Goal: Complete application form

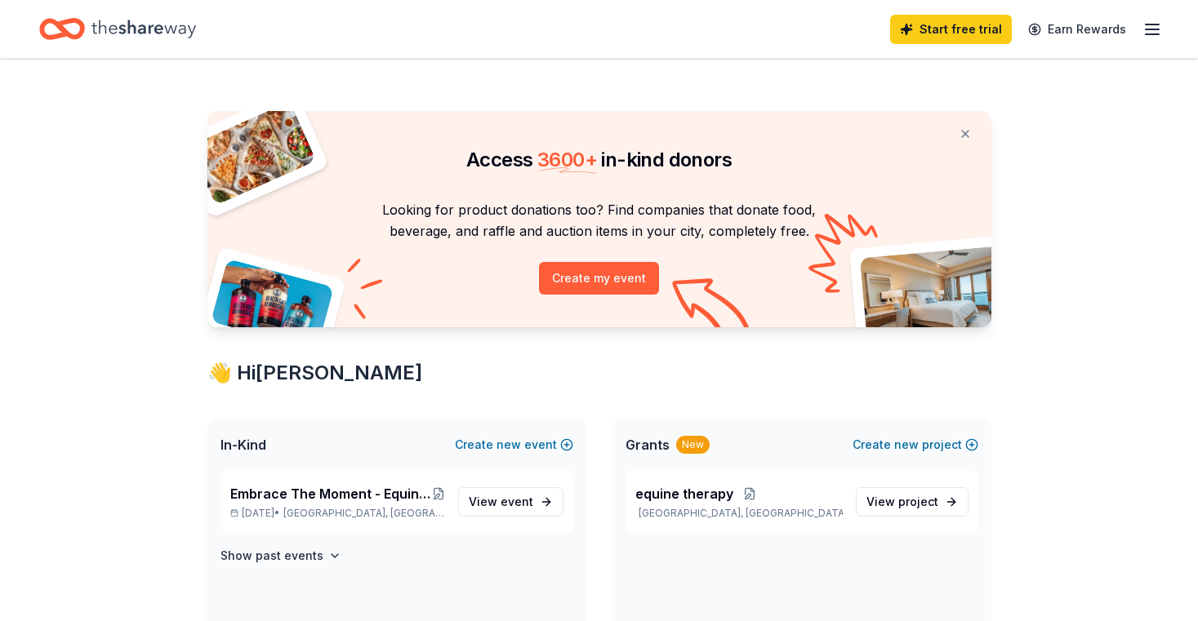
click at [1152, 30] on icon "button" at bounding box center [1152, 30] width 20 height 20
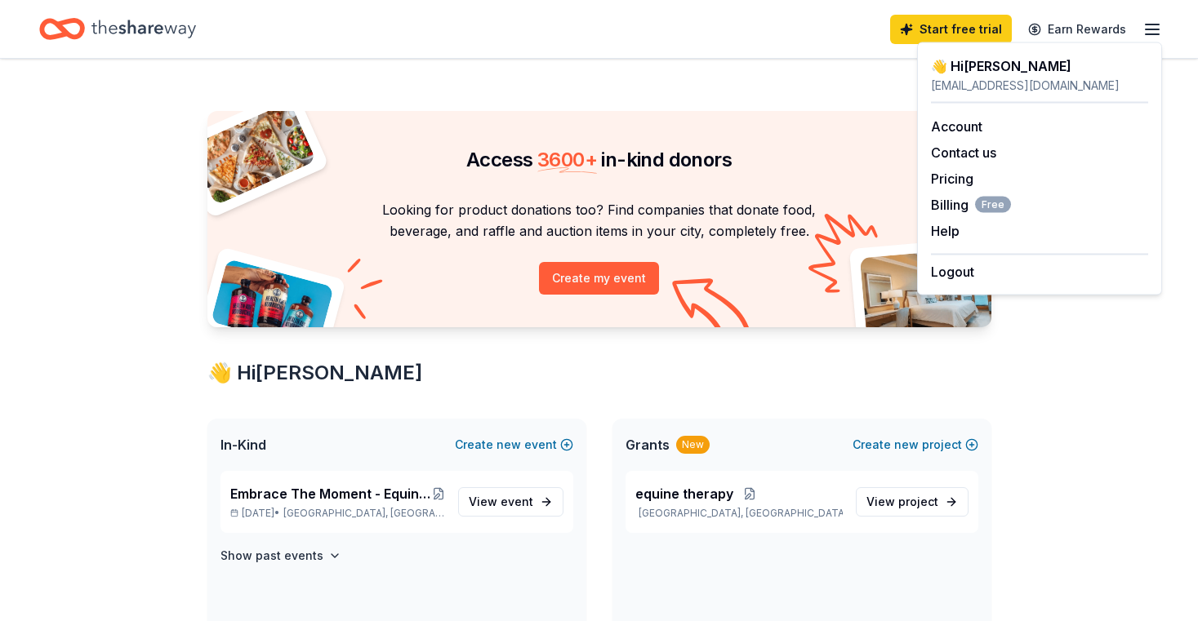
click at [830, 338] on div "Access 3600 + in-kind donors Looking for product donations too? Find companies …" at bounding box center [599, 627] width 836 height 1137
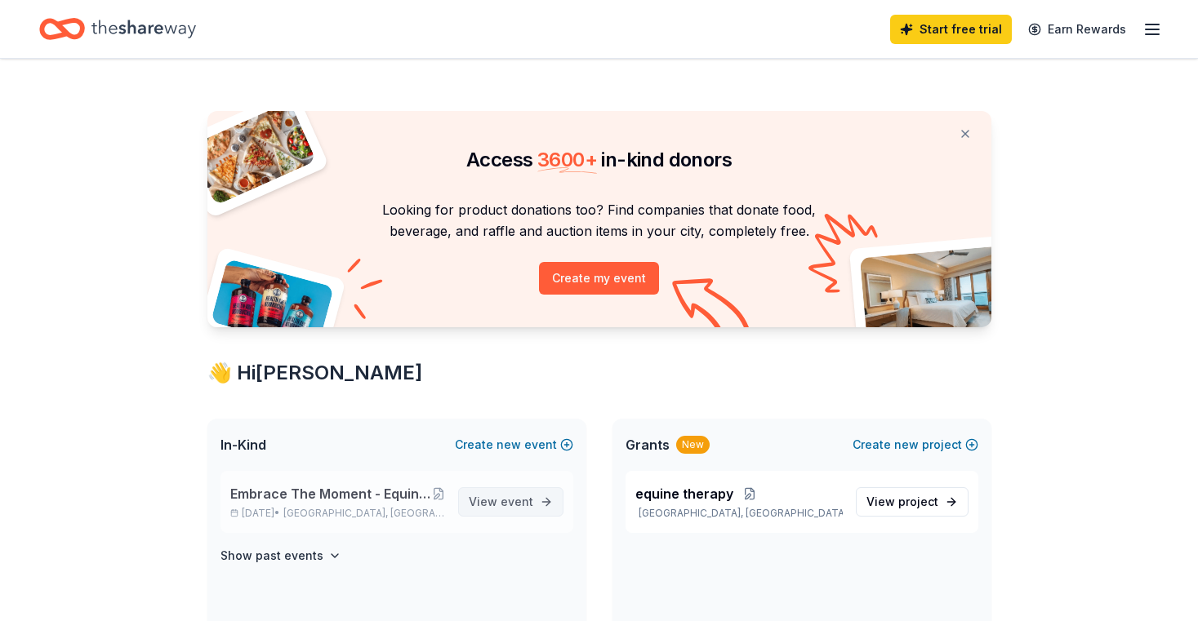
click at [510, 500] on span "event" at bounding box center [516, 502] width 33 height 14
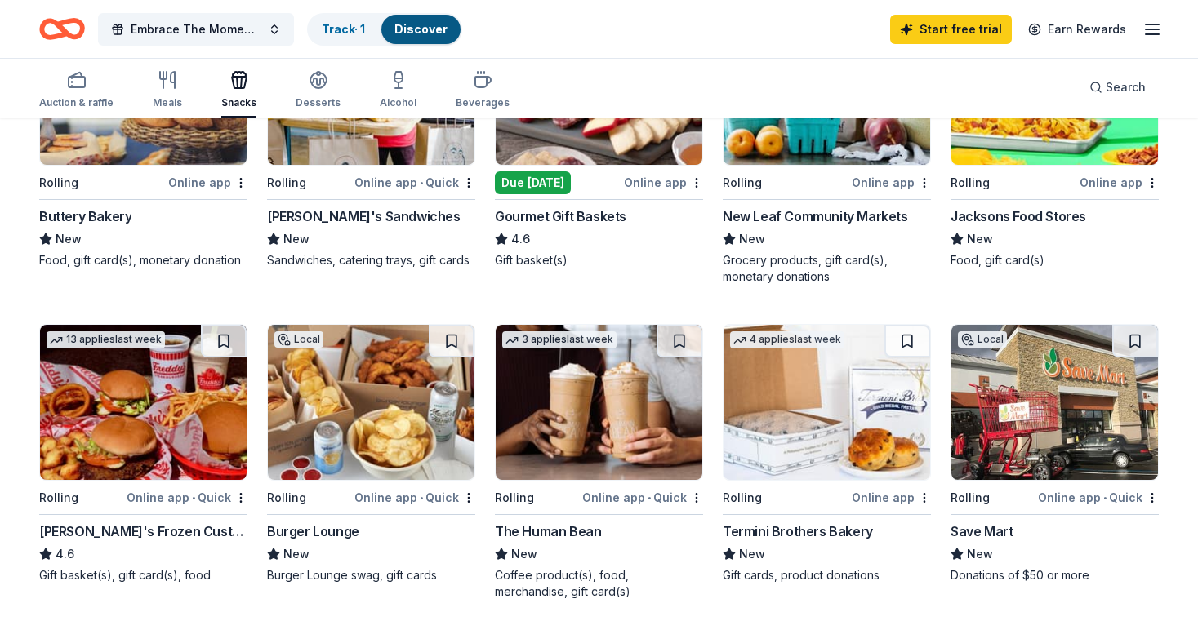
scroll to position [301, 0]
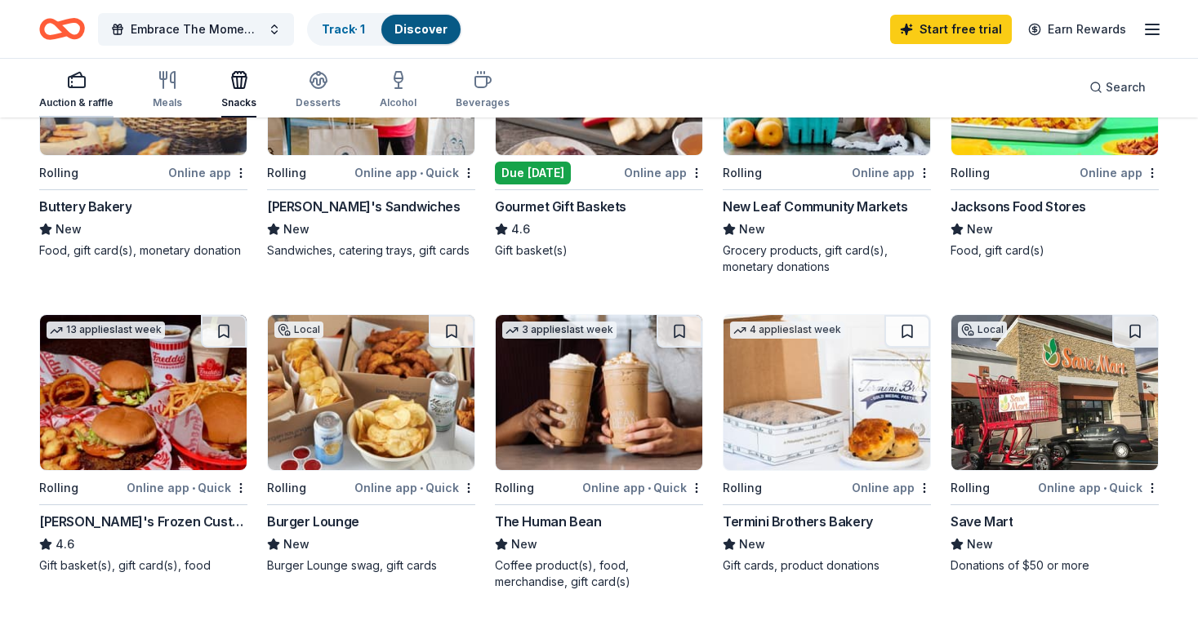
click at [73, 79] on icon "button" at bounding box center [77, 80] width 20 height 20
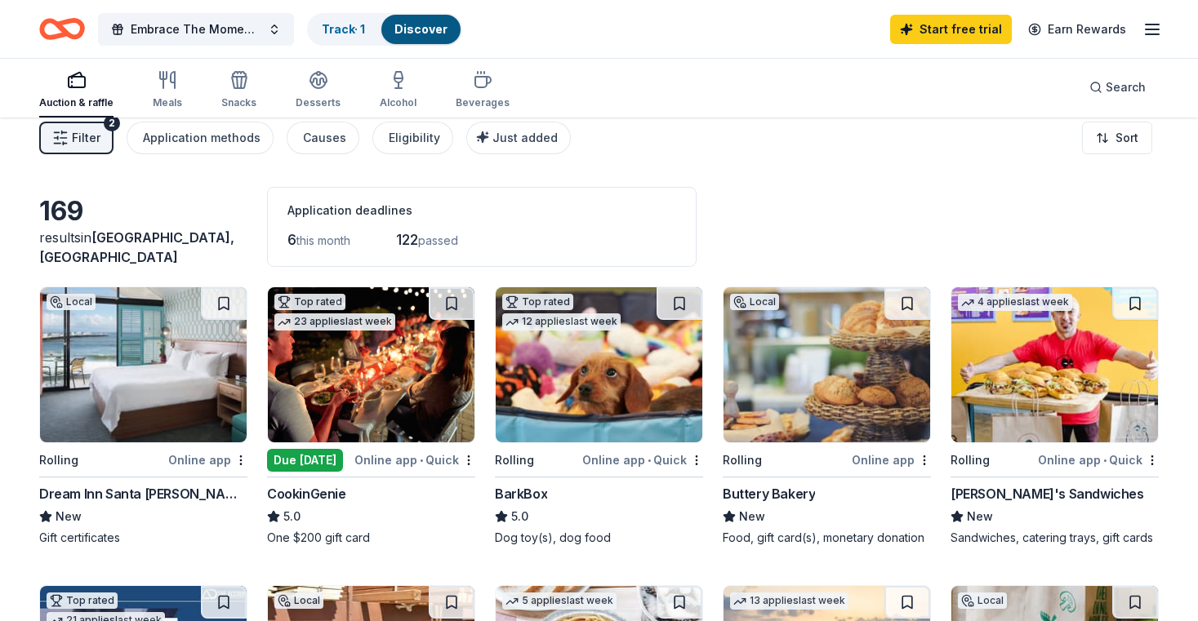
scroll to position [24, 0]
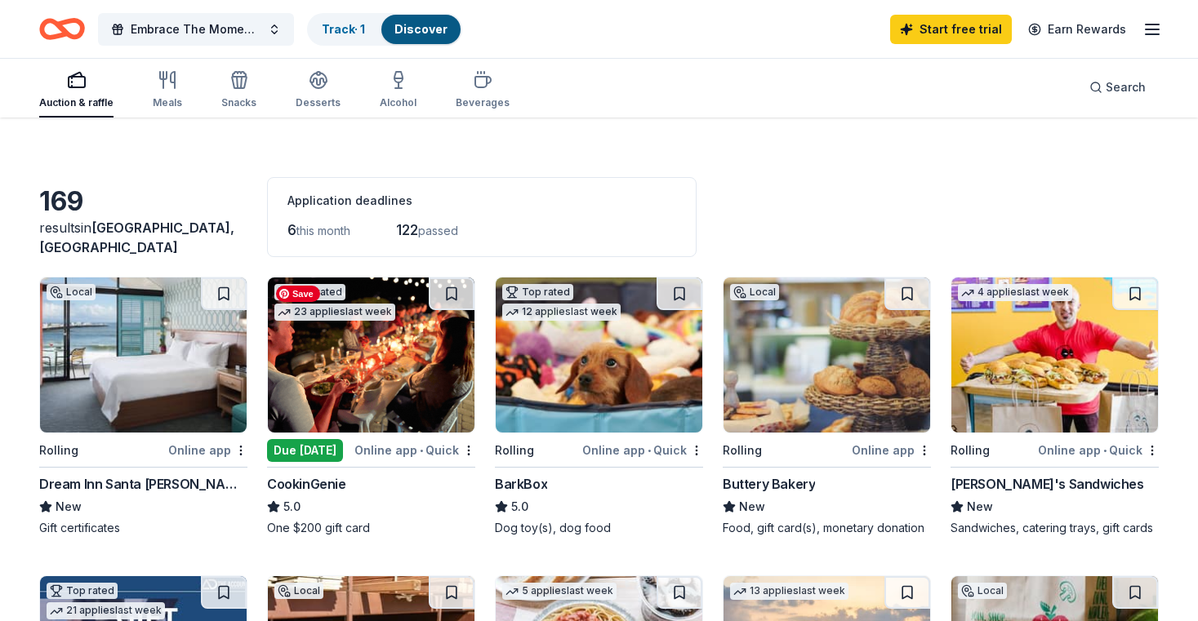
click at [399, 379] on img at bounding box center [371, 355] width 207 height 155
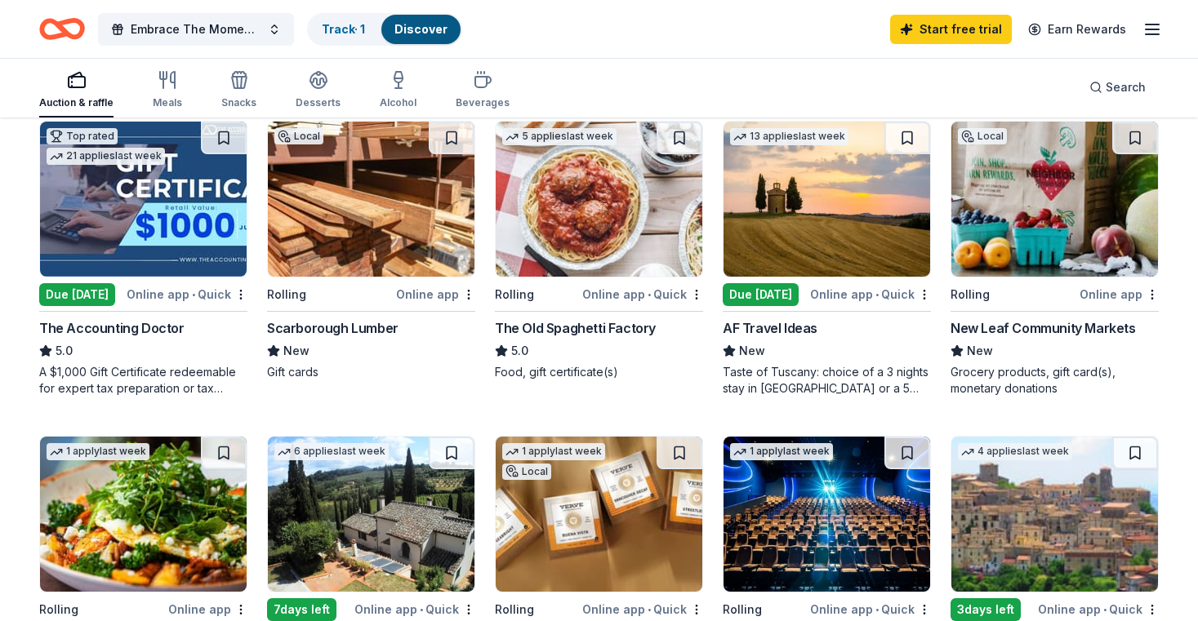
scroll to position [485, 0]
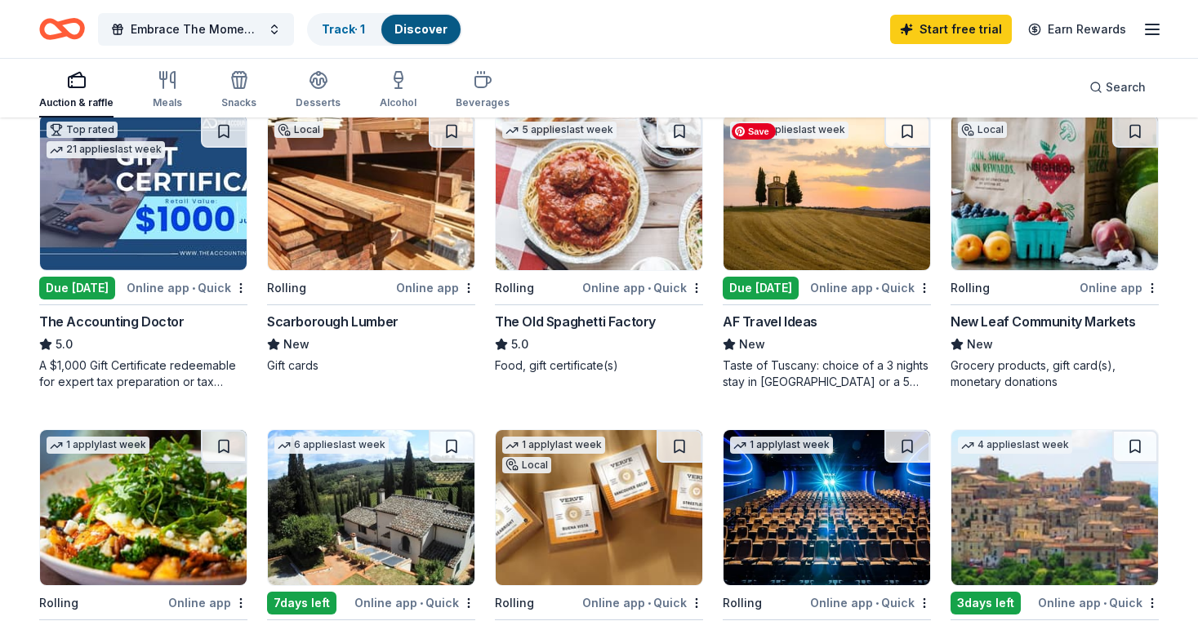
click at [851, 209] on img at bounding box center [826, 192] width 207 height 155
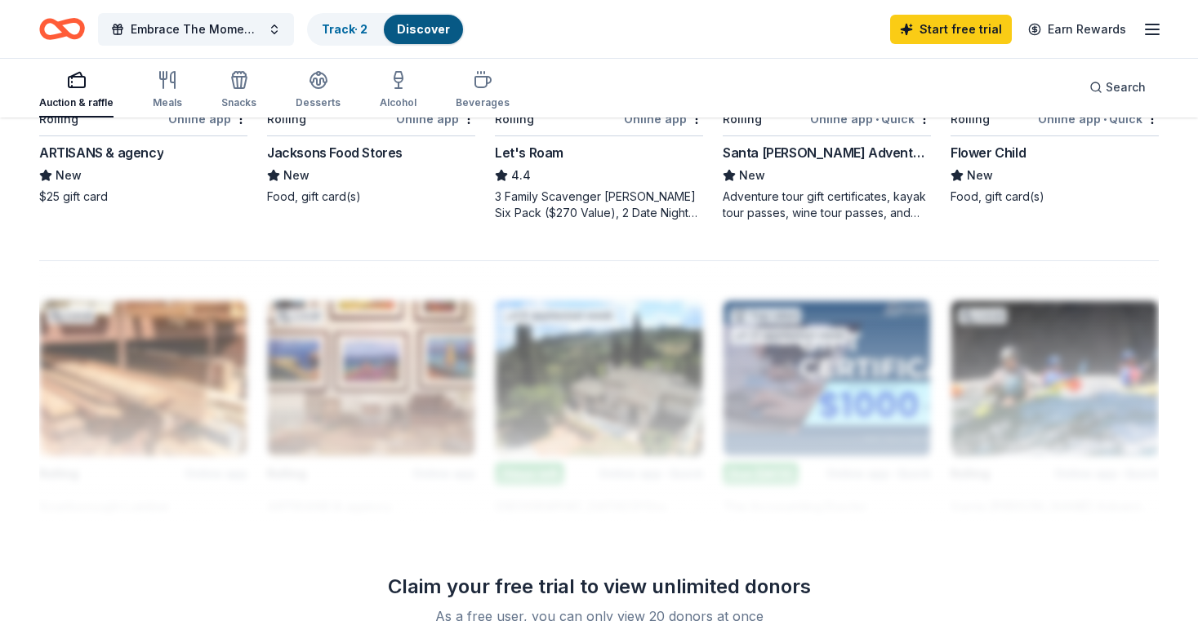
scroll to position [0, 0]
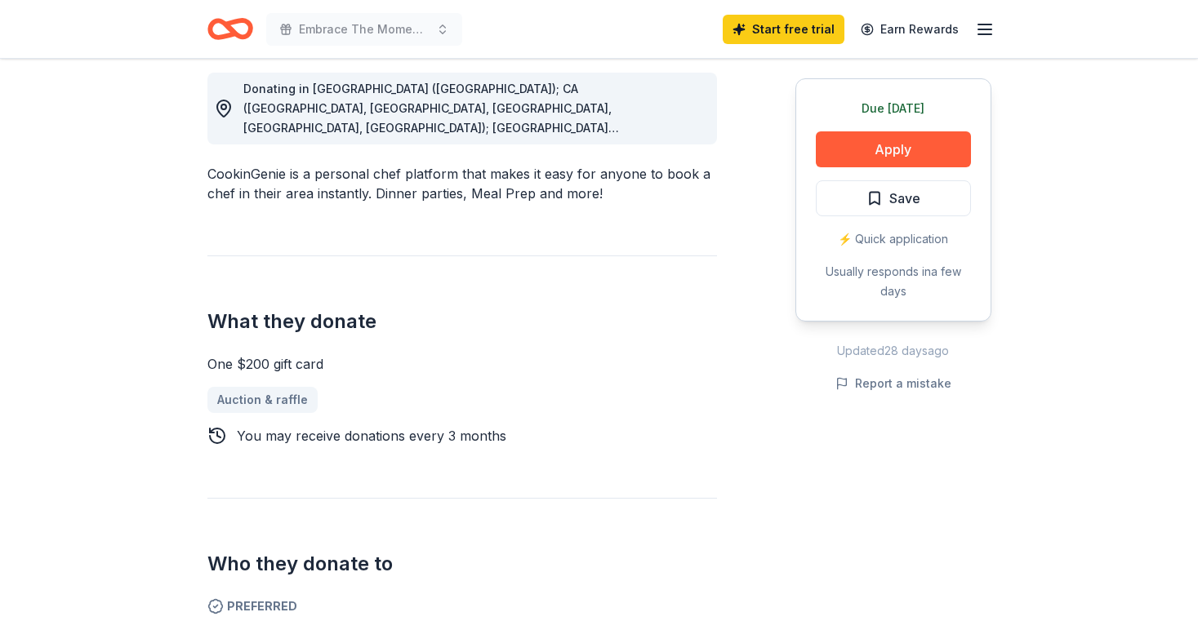
scroll to position [464, 0]
click at [898, 151] on button "Apply" at bounding box center [893, 149] width 155 height 36
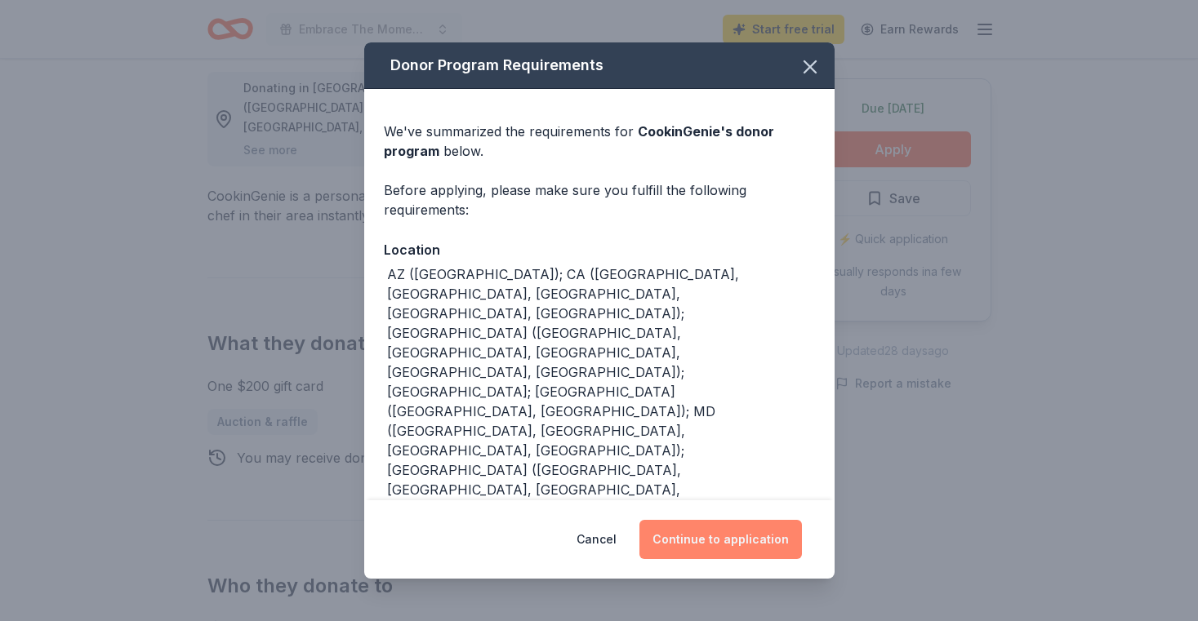
click at [733, 542] on button "Continue to application" at bounding box center [720, 539] width 162 height 39
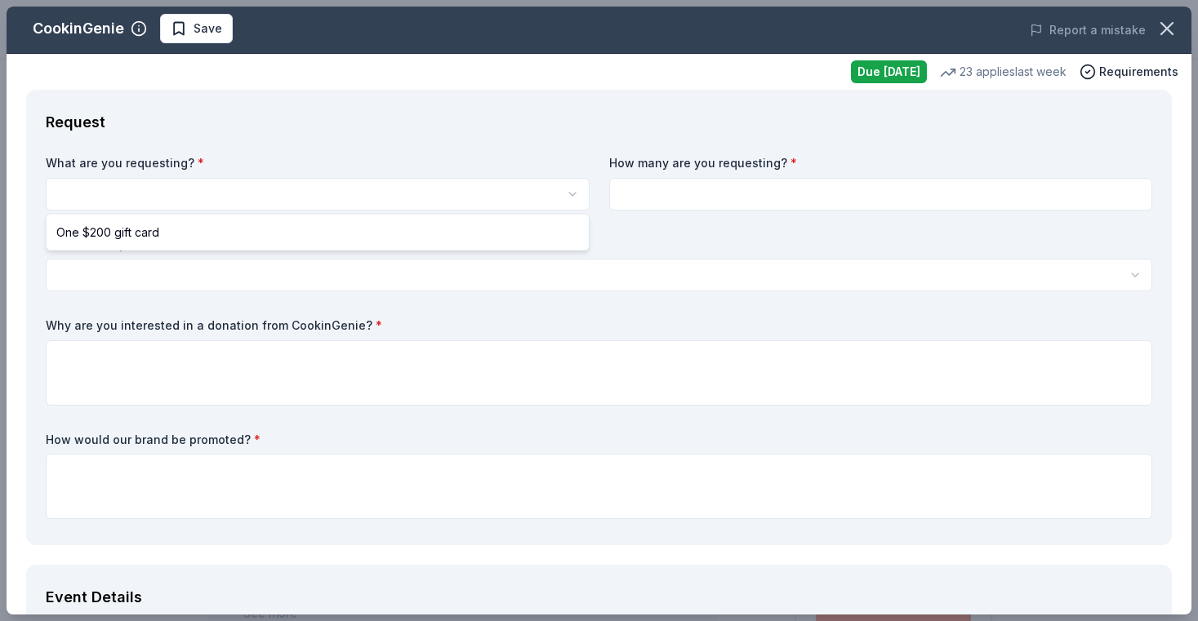
scroll to position [0, 0]
click at [94, 192] on html "Embrace The Moment - Equine Therapy For [MEDICAL_DATA] Patients, [MEDICAL_DATA]…" at bounding box center [599, 310] width 1198 height 621
select select "One $200 gift card"
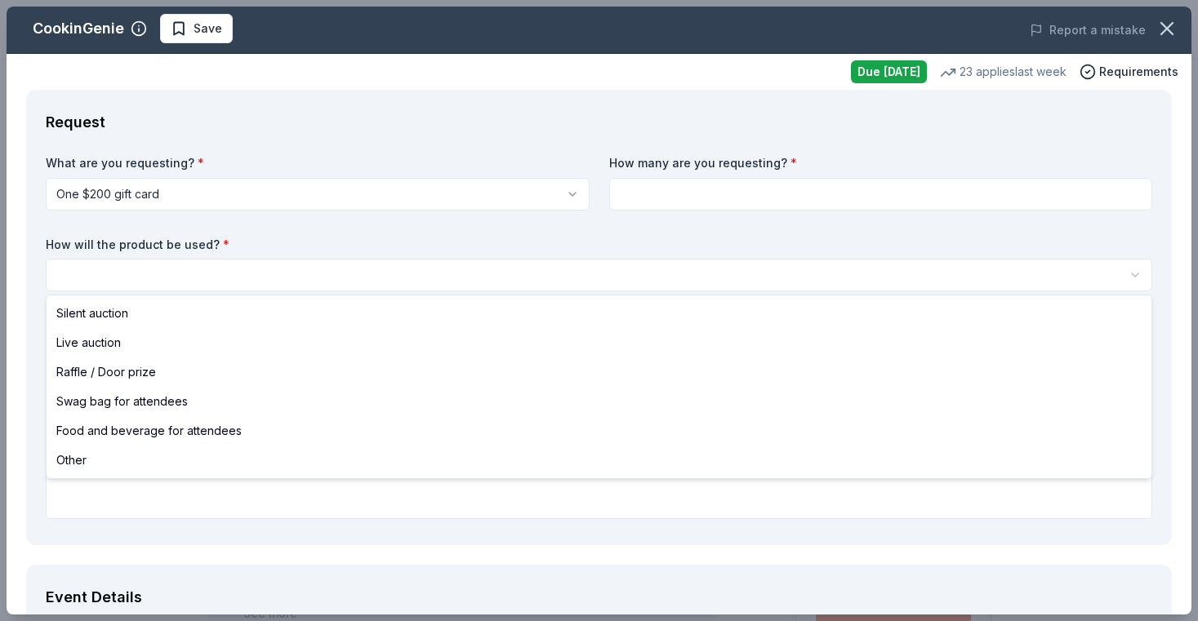
click at [95, 276] on html "Embrace The Moment - Equine Therapy For [MEDICAL_DATA] Patients, [MEDICAL_DATA]…" at bounding box center [599, 310] width 1198 height 621
select select "swagBag"
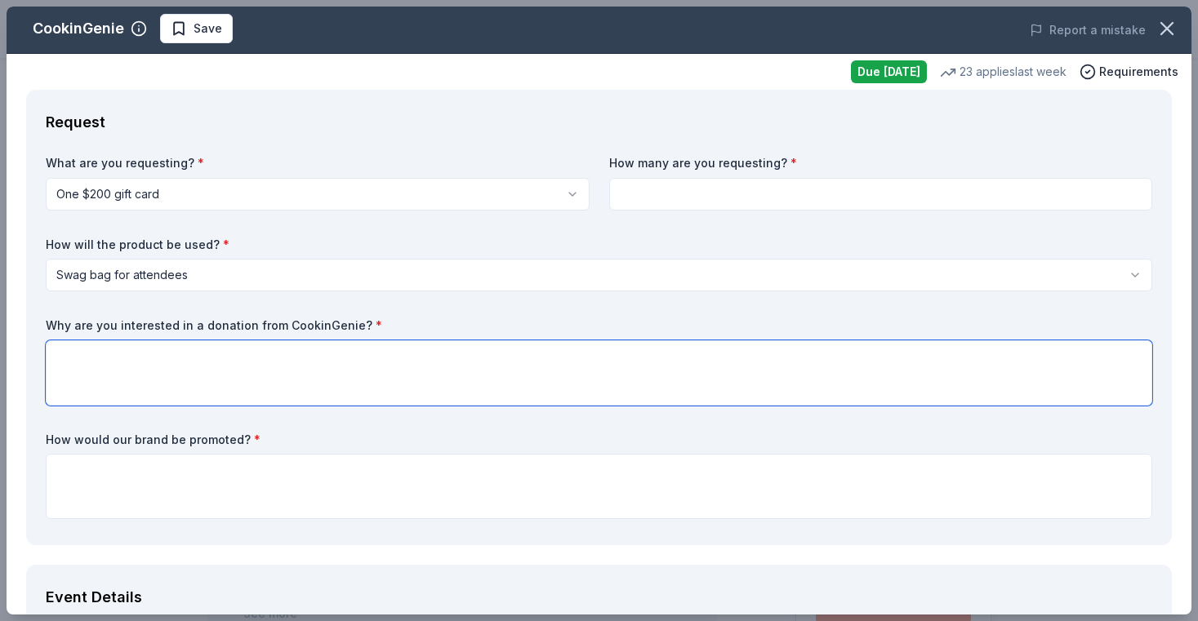
click at [97, 351] on textarea at bounding box center [599, 372] width 1106 height 65
type textarea "E"
type textarea "W"
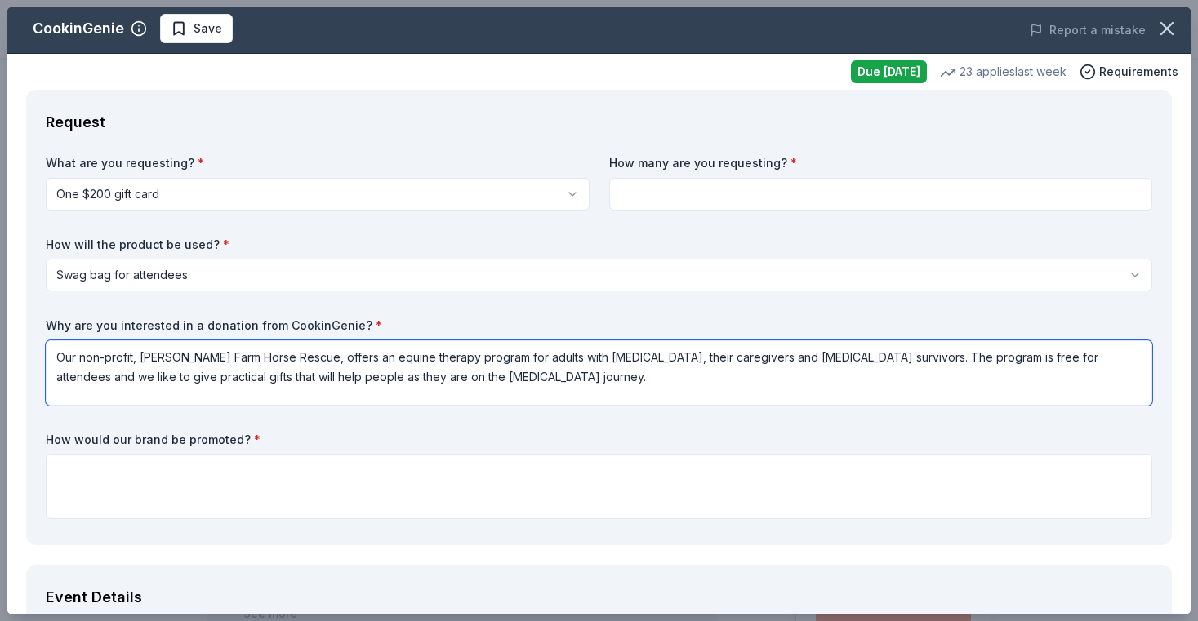
type textarea "Our non-profit, [PERSON_NAME] Farm Horse Rescue, offers an equine therapy progr…"
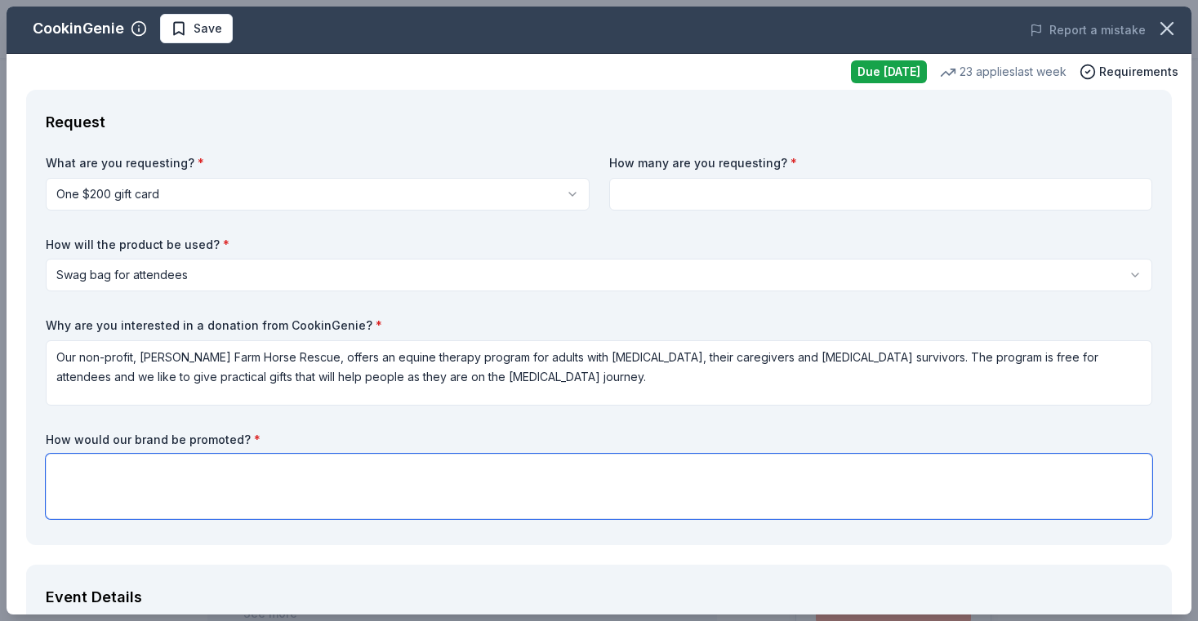
click at [104, 475] on textarea at bounding box center [599, 486] width 1106 height 65
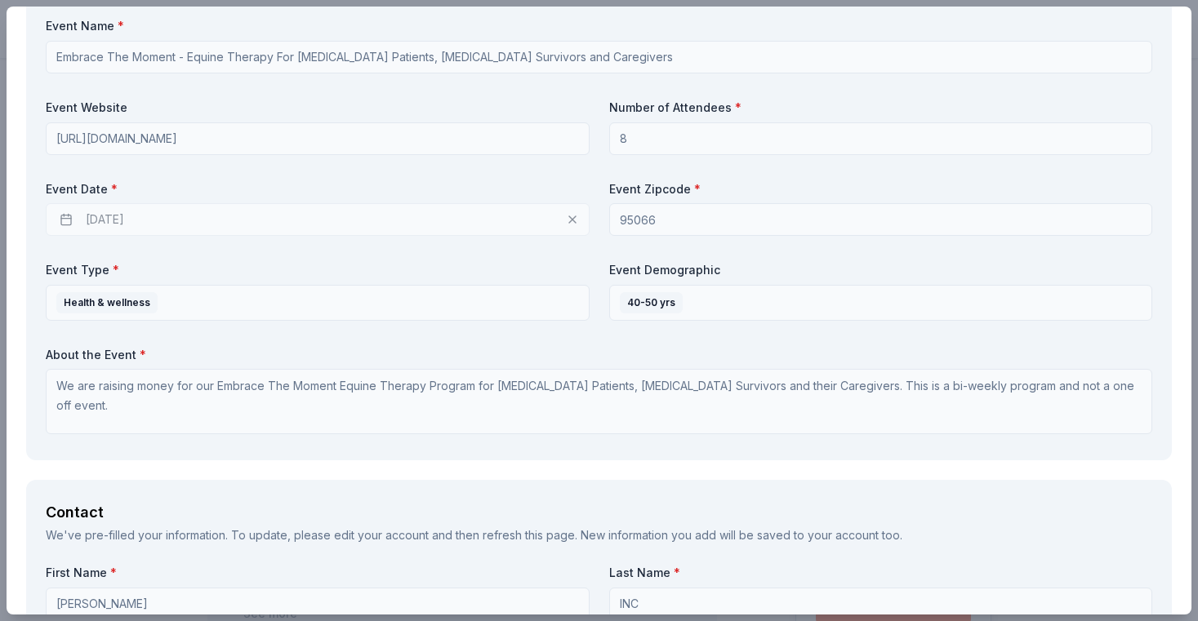
scroll to position [638, 0]
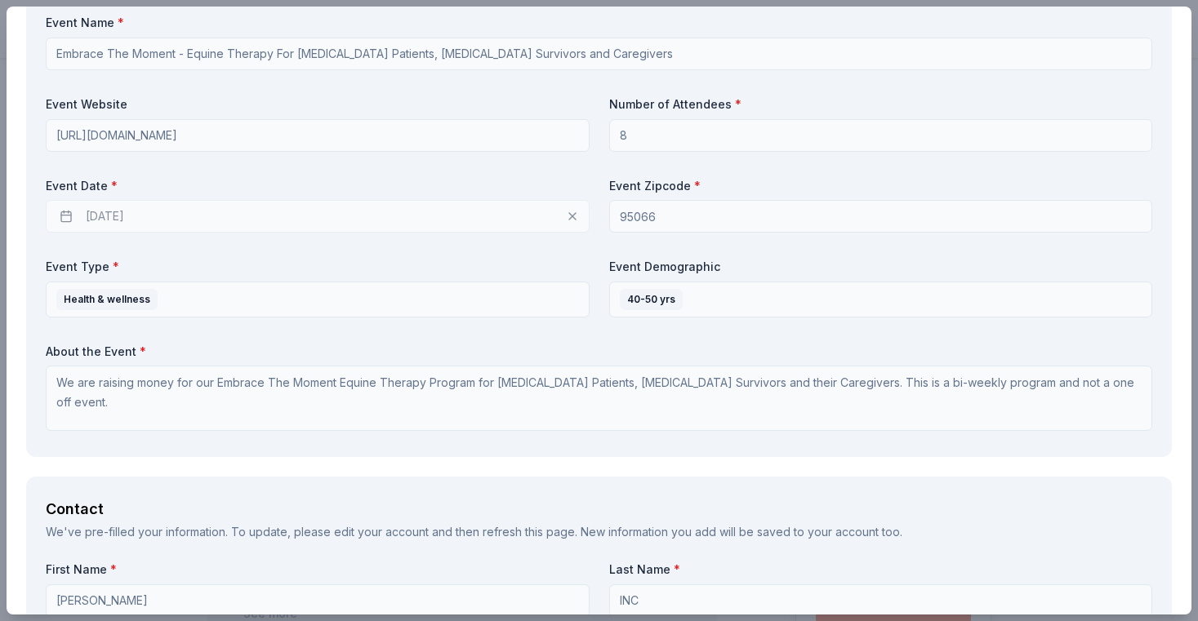
type textarea "We will promote online, social media, our website, through email marketing and …"
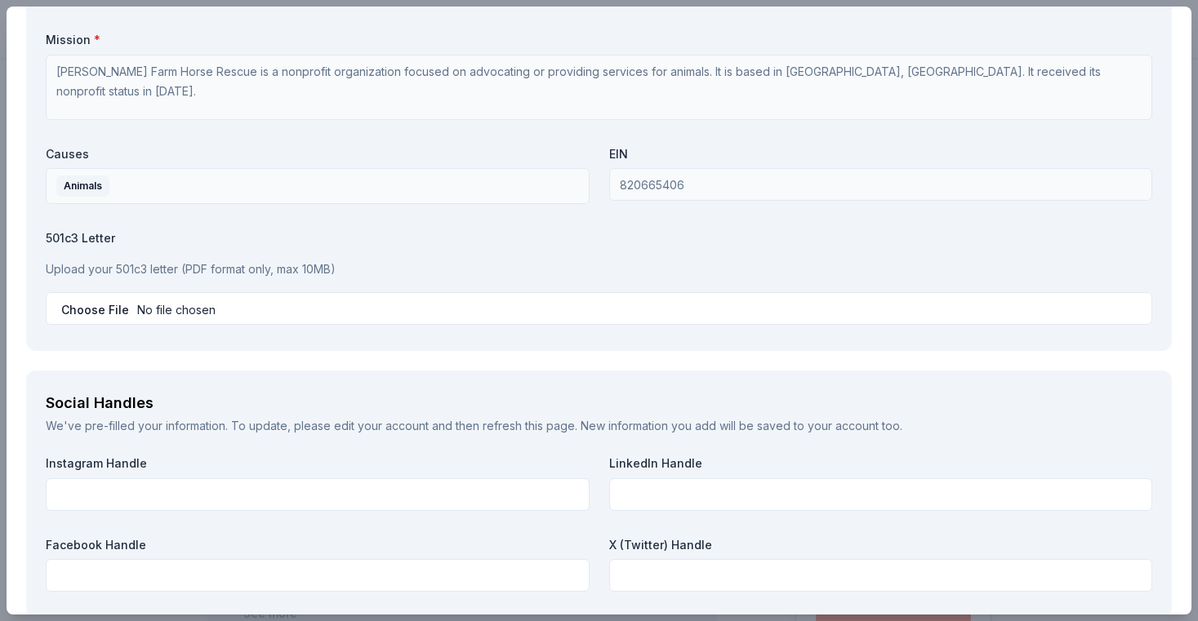
scroll to position [1518, 0]
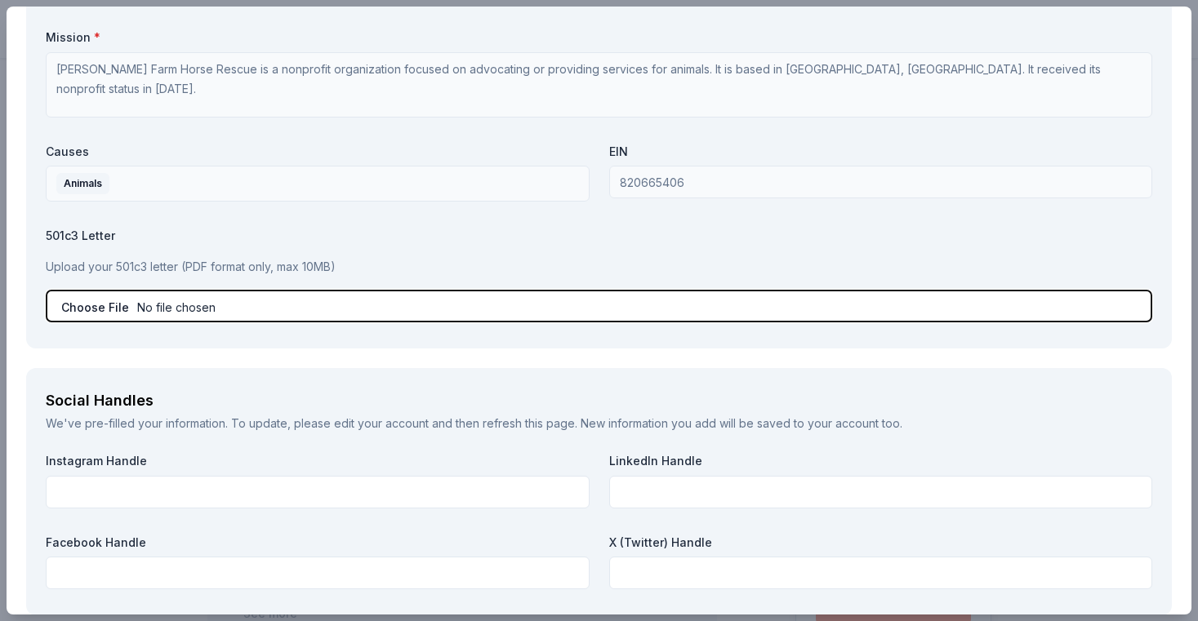
click at [91, 305] on input "file" at bounding box center [599, 306] width 1106 height 33
type input "C:\fakepath\determination .pdf"
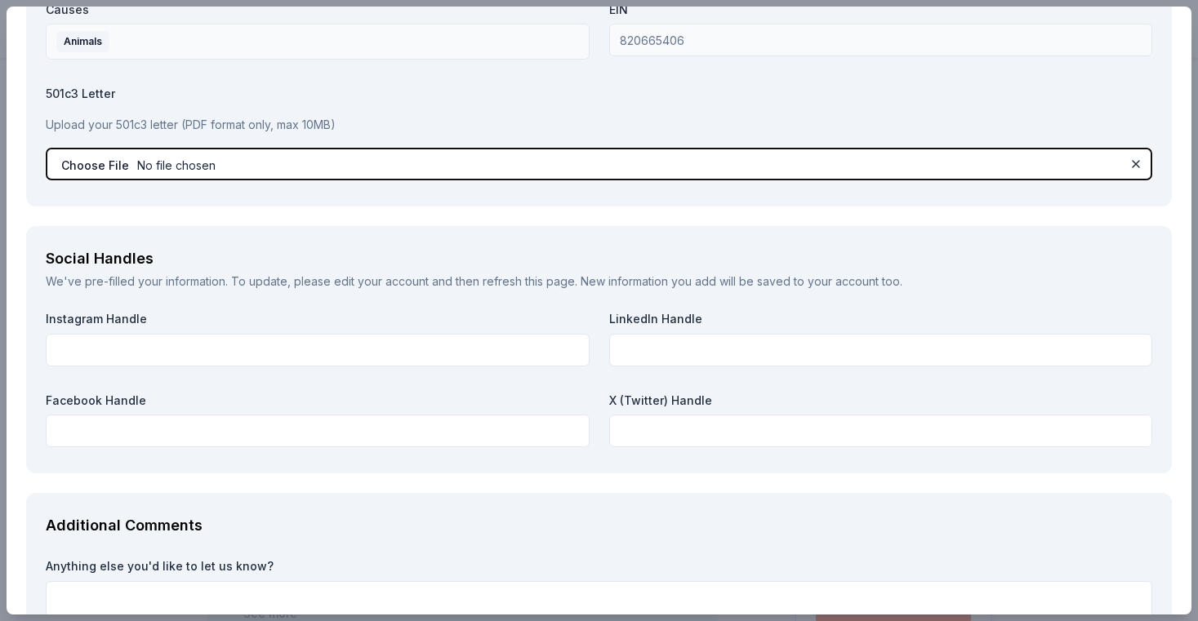
scroll to position [1670, 0]
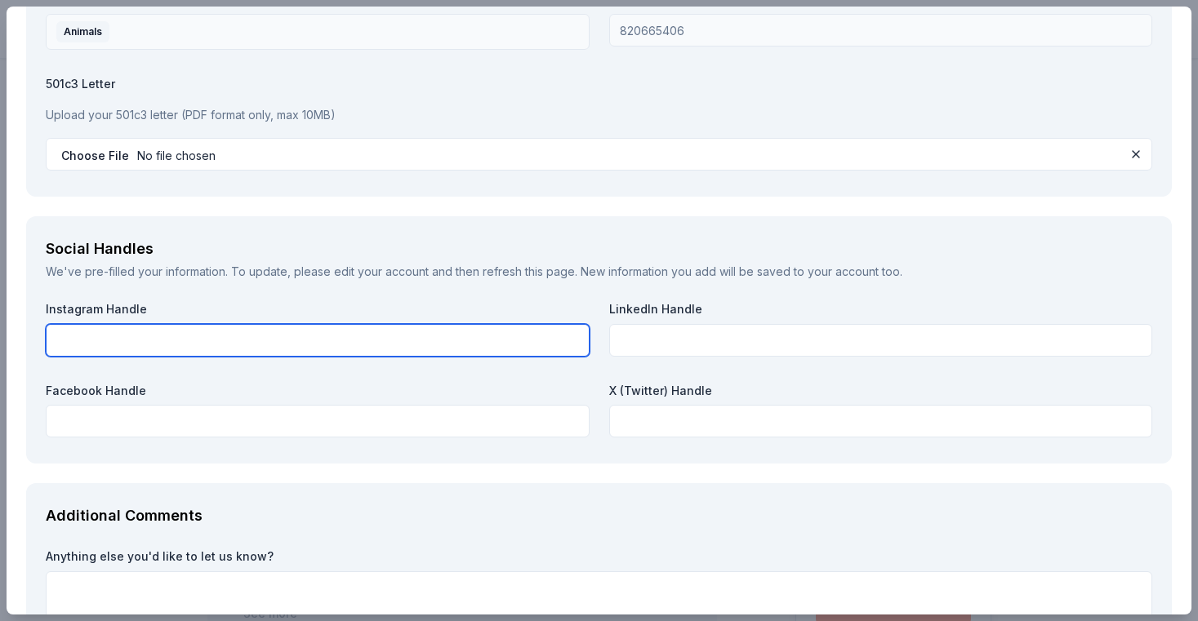
click at [112, 330] on input "text" at bounding box center [318, 340] width 544 height 33
type input "[URL][DOMAIN_NAME]"
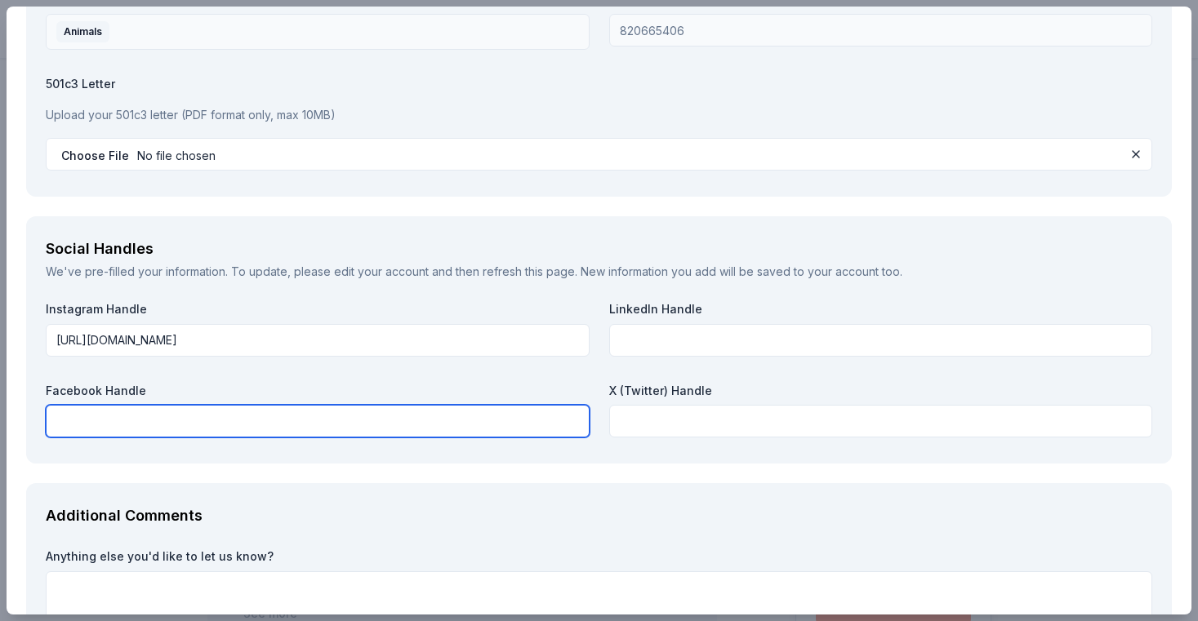
click at [99, 416] on input "text" at bounding box center [318, 421] width 544 height 33
type input "[URL][DOMAIN_NAME]"
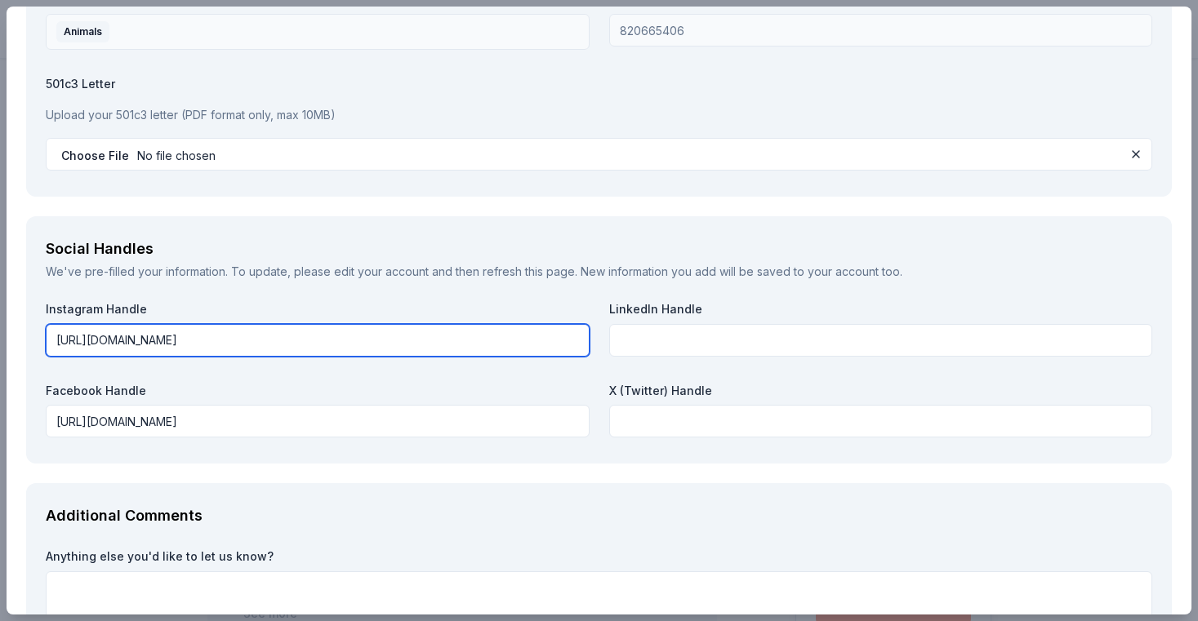
click at [291, 342] on input "[URL][DOMAIN_NAME]" at bounding box center [318, 340] width 544 height 33
type input "[URL][DOMAIN_NAME]"
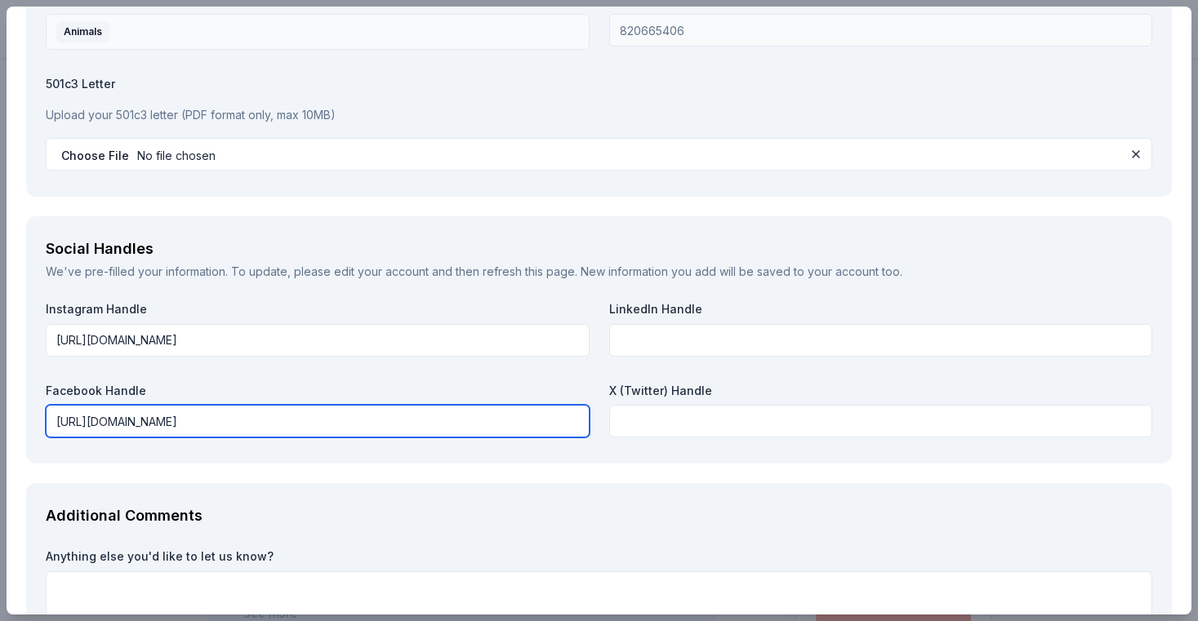
click at [181, 424] on input "[URL][DOMAIN_NAME]" at bounding box center [318, 421] width 544 height 33
type input "[URL][DOMAIN_NAME]"
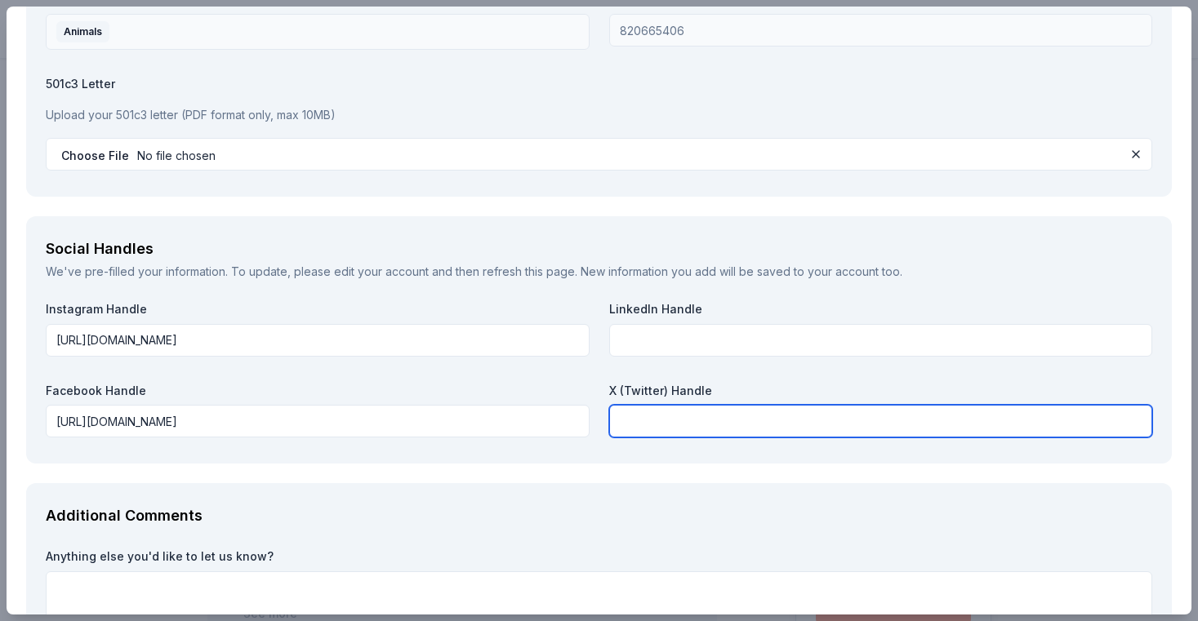
click at [632, 417] on input "text" at bounding box center [881, 421] width 544 height 33
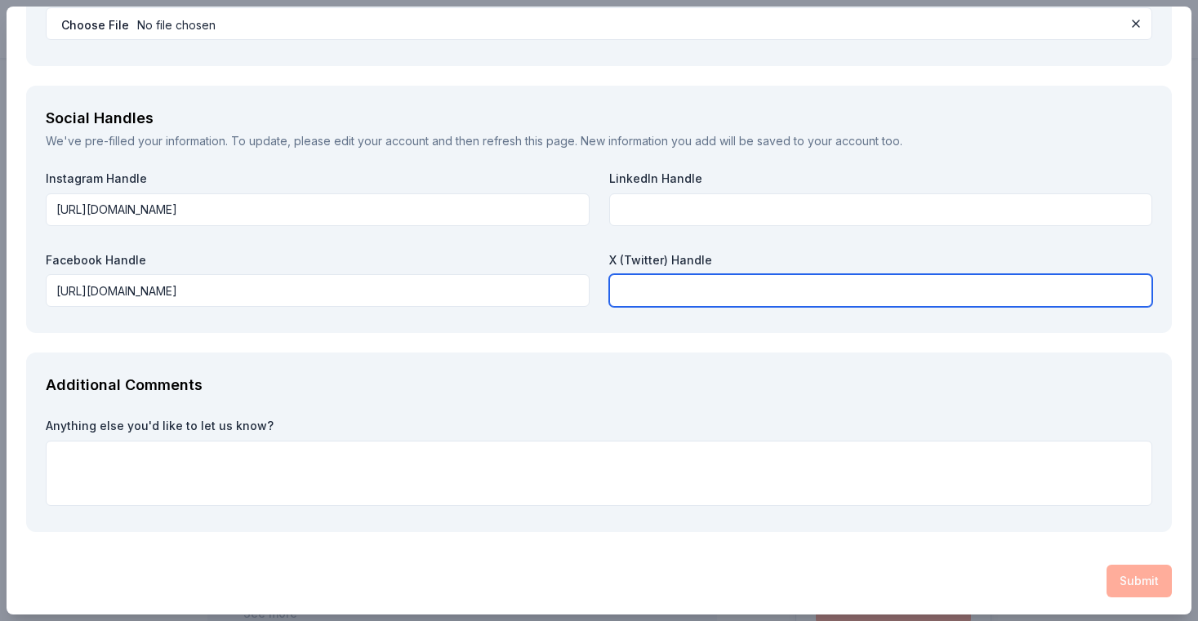
scroll to position [1803, 0]
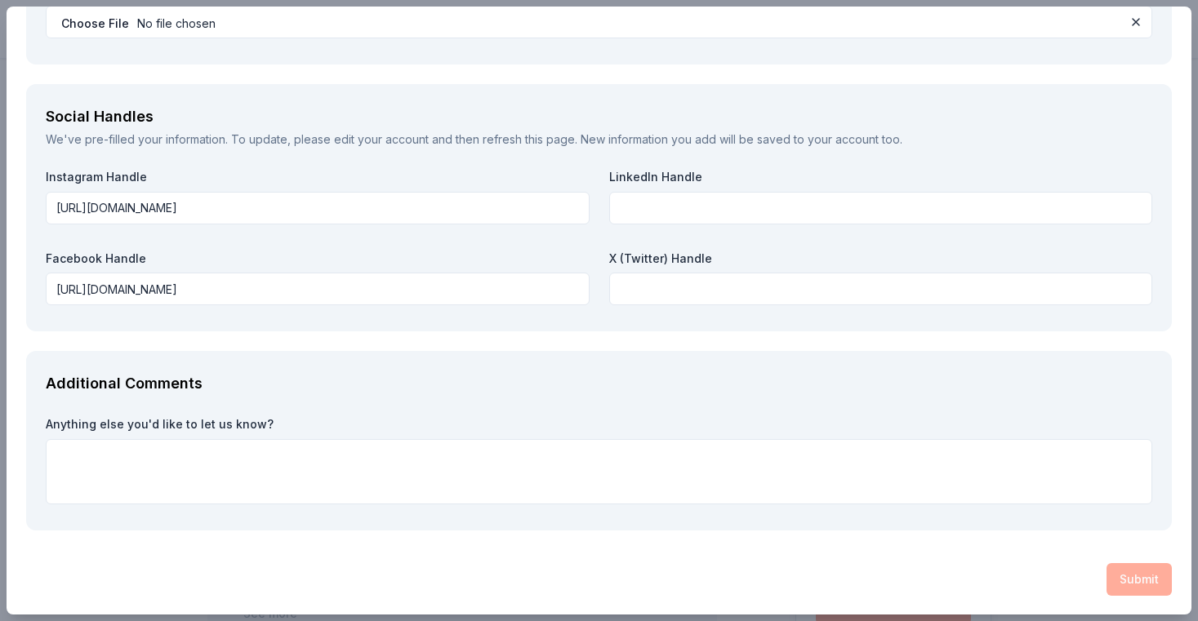
click at [478, 405] on div "Additional Comments Anything else you'd like to let us know?" at bounding box center [598, 441] width 1145 height 180
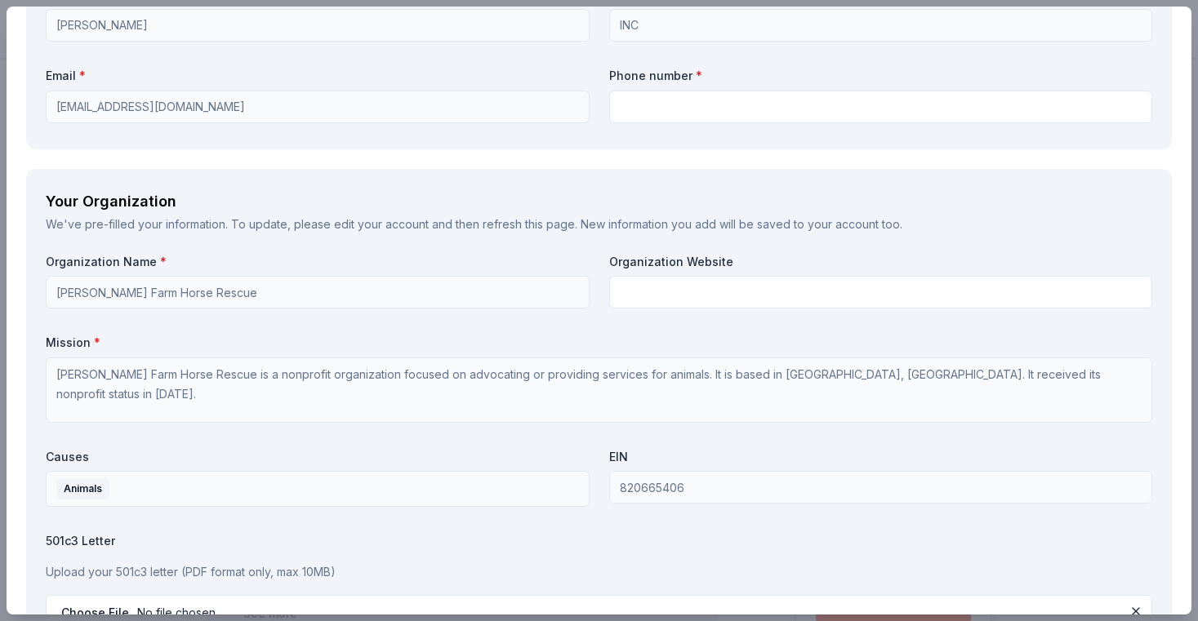
scroll to position [1210, 0]
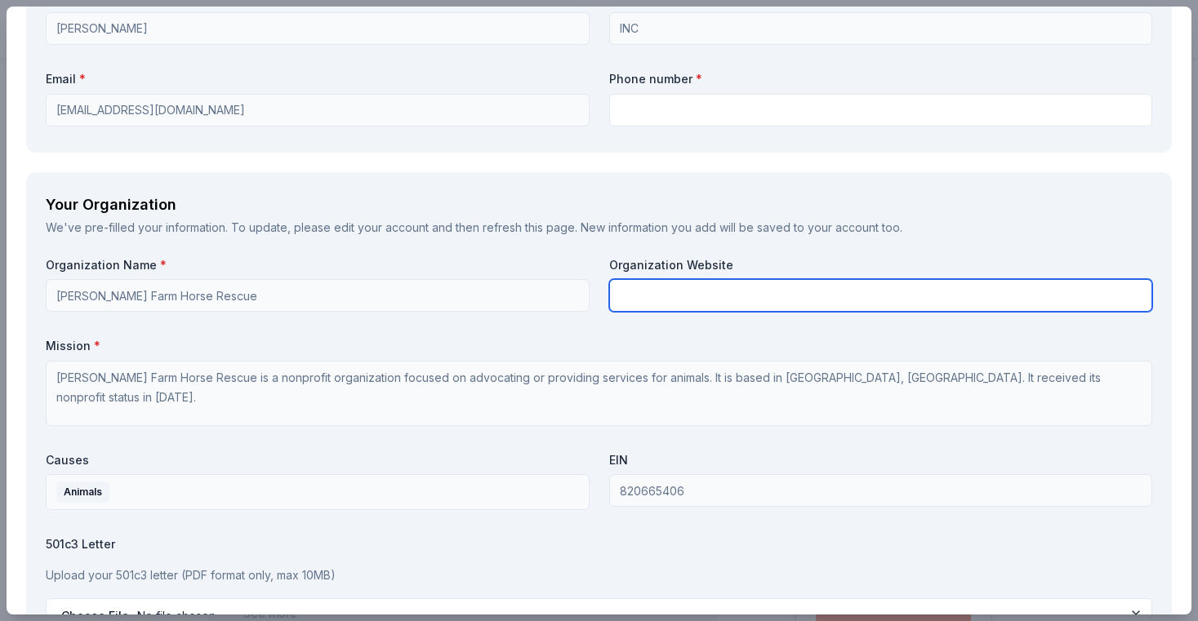
click at [651, 296] on input "text" at bounding box center [881, 295] width 544 height 33
type input "[URL][DOMAIN_NAME]"
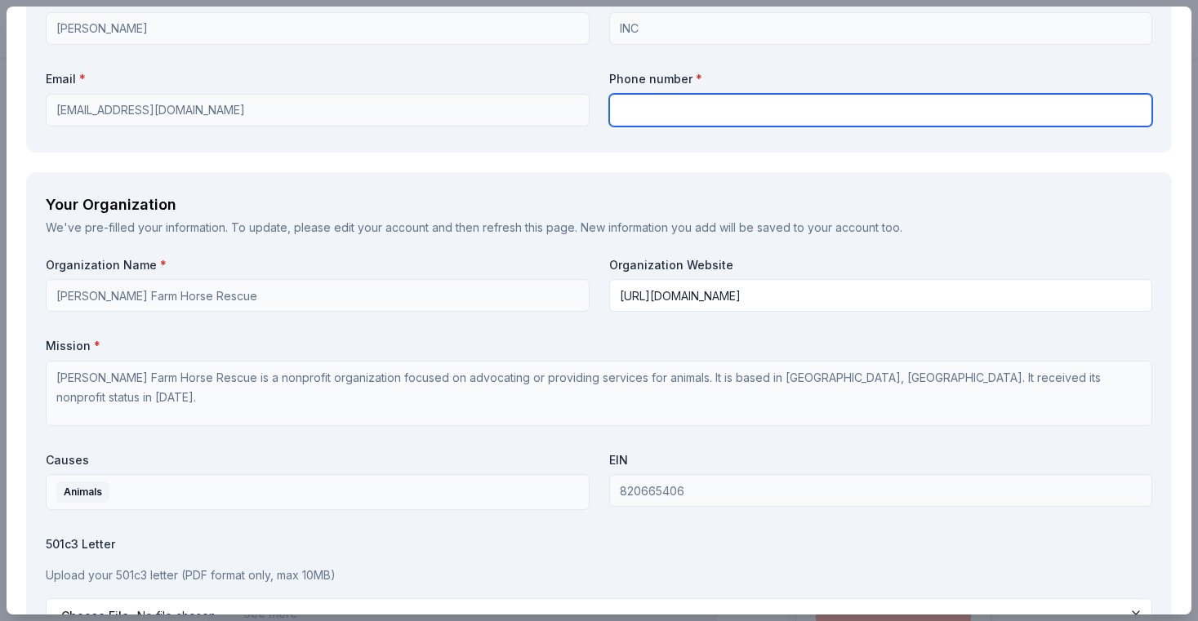
type input "8315885198"
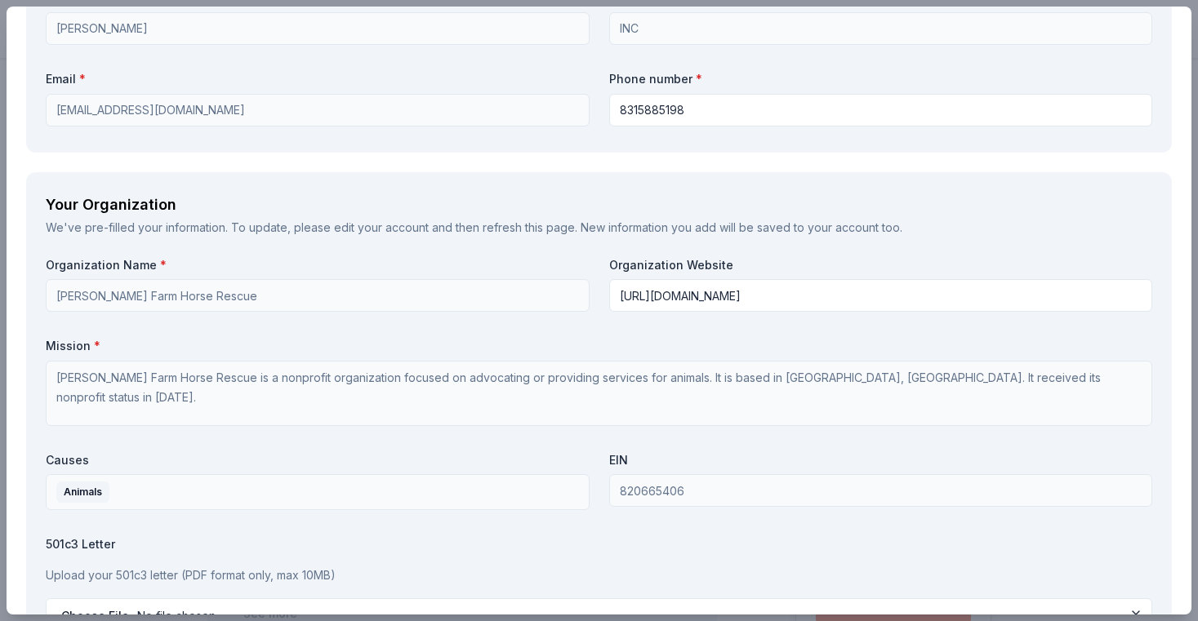
click at [921, 202] on div "Your Organization" at bounding box center [599, 205] width 1106 height 26
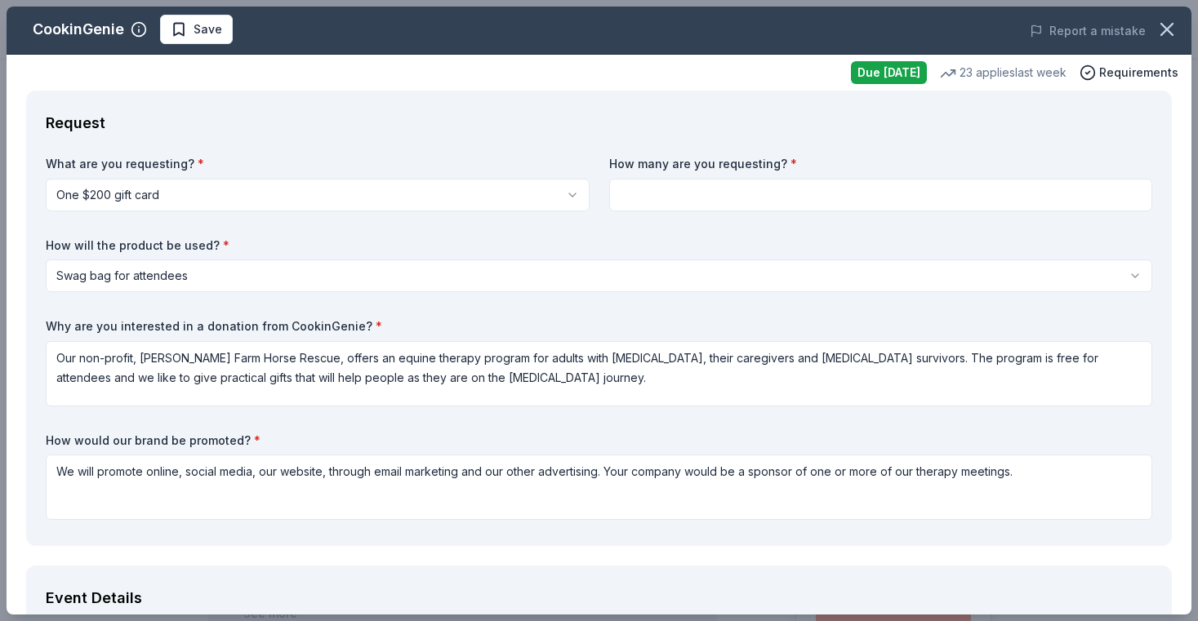
scroll to position [0, 0]
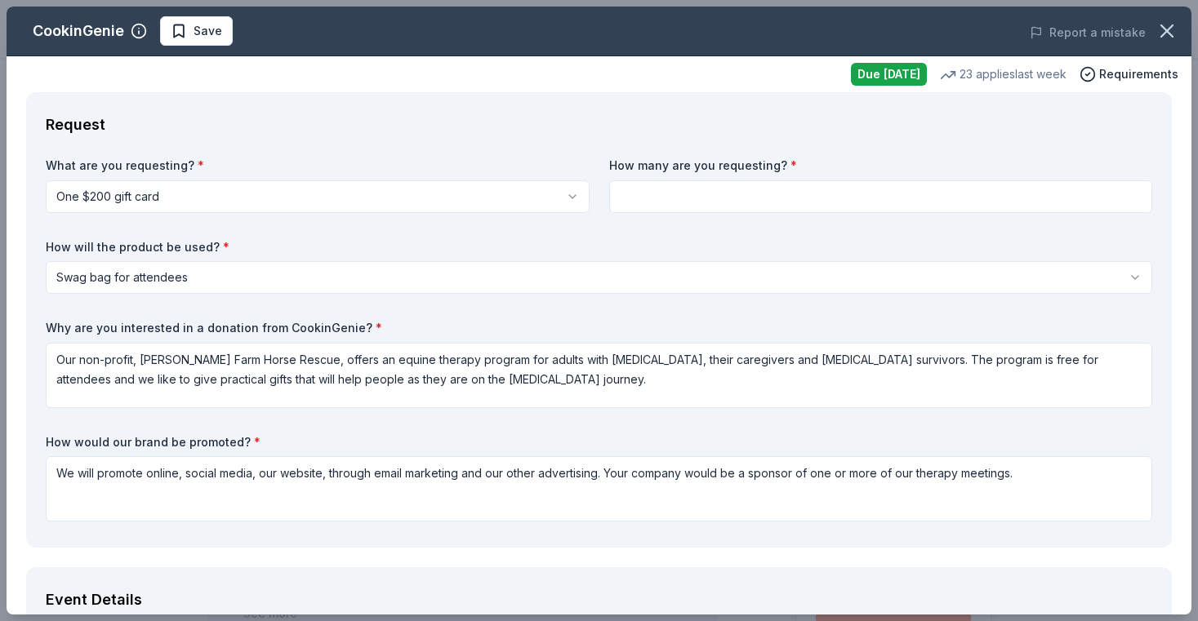
click at [629, 195] on input at bounding box center [881, 196] width 544 height 33
type input "1"
click at [663, 250] on label "How will the product be used? *" at bounding box center [599, 247] width 1106 height 16
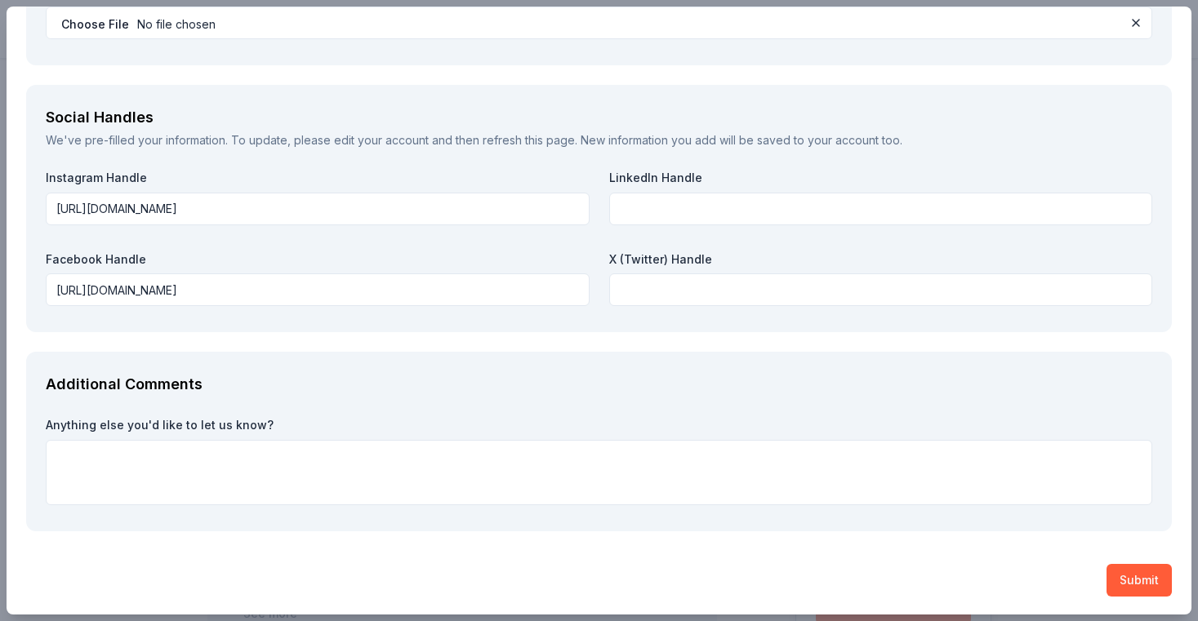
scroll to position [1803, 0]
click at [1140, 576] on button "Submit" at bounding box center [1138, 579] width 65 height 33
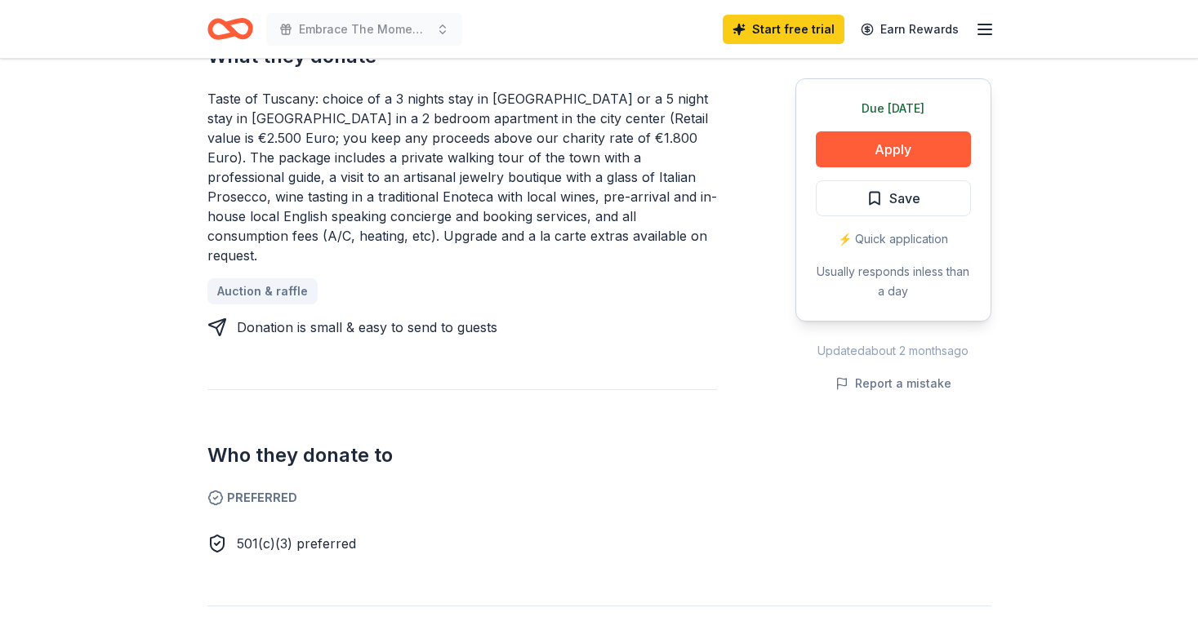
scroll to position [730, 0]
